Goal: Answer question/provide support: Answer question/provide support

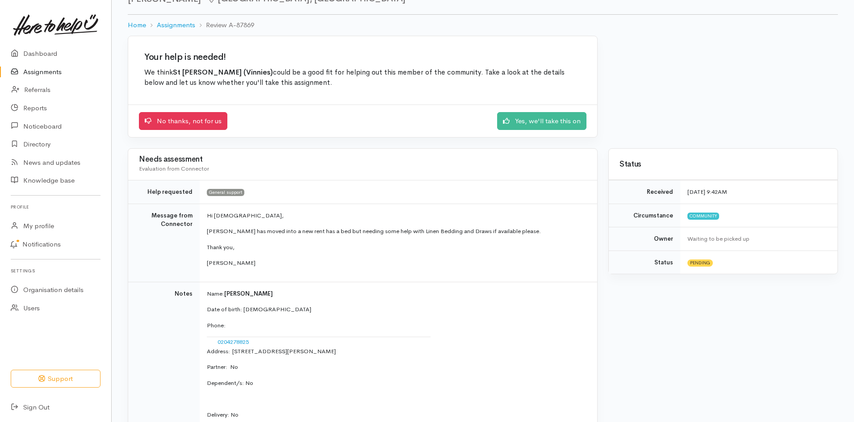
scroll to position [40, 0]
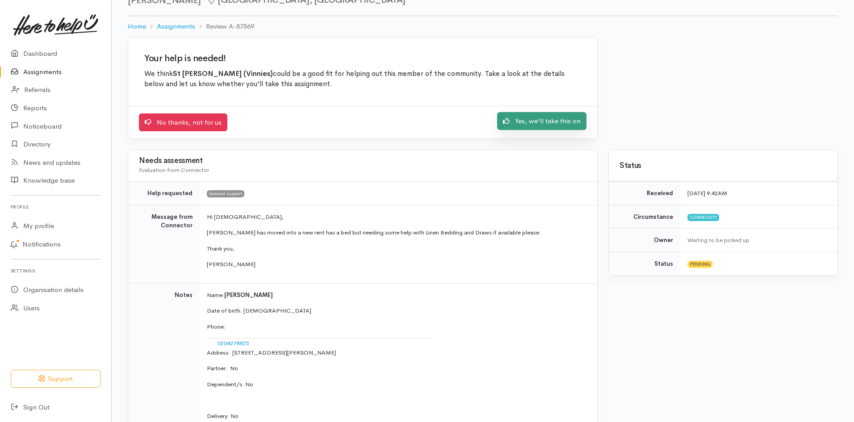
click at [549, 118] on link "Yes, we'll take this on" at bounding box center [541, 121] width 89 height 18
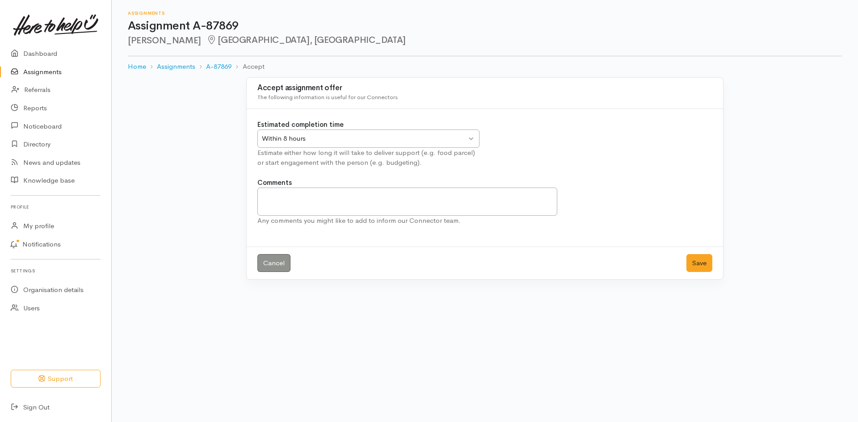
click at [468, 137] on div "Within 8 hours Within 8 hours" at bounding box center [368, 139] width 222 height 18
click at [302, 193] on textarea "Comments" at bounding box center [407, 202] width 300 height 28
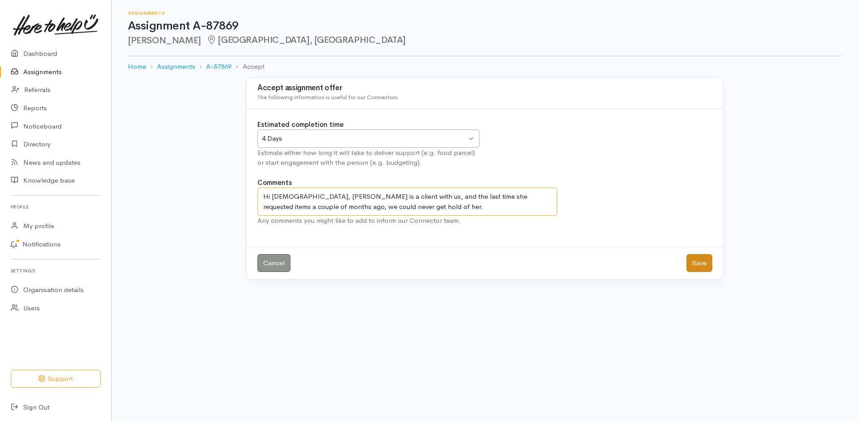
type textarea "Hi [DEMOGRAPHIC_DATA], [PERSON_NAME] is a client with us, and the last time she…"
click at [702, 261] on button "Save" at bounding box center [699, 263] width 26 height 18
